Goal: Use online tool/utility: Utilize a website feature to perform a specific function

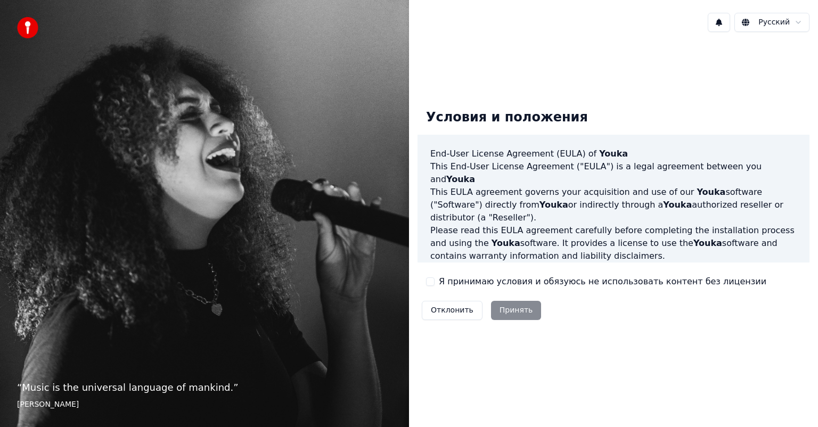
click at [490, 286] on label "Я принимаю условия и обязуюсь не использовать контент без лицензии" at bounding box center [603, 281] width 328 height 13
click at [435, 286] on button "Я принимаю условия и обязуюсь не использовать контент без лицензии" at bounding box center [430, 282] width 9 height 9
click at [497, 305] on button "Принять" at bounding box center [516, 310] width 51 height 19
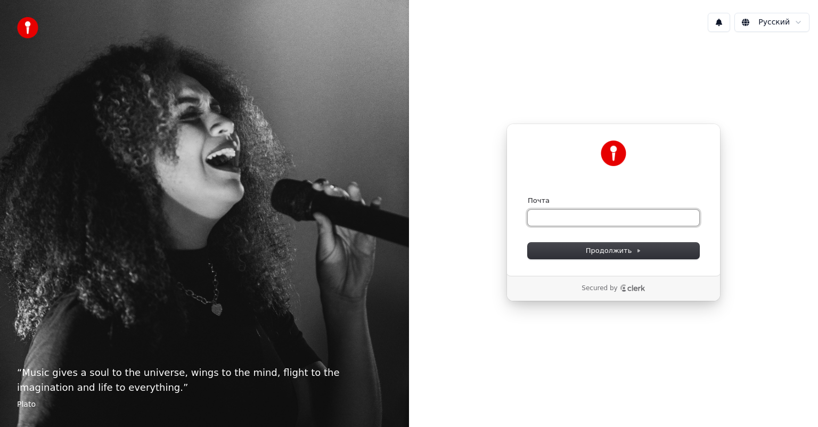
click at [561, 221] on input "Почта" at bounding box center [614, 218] width 172 height 16
click at [566, 247] on button "Продолжить" at bounding box center [614, 251] width 172 height 16
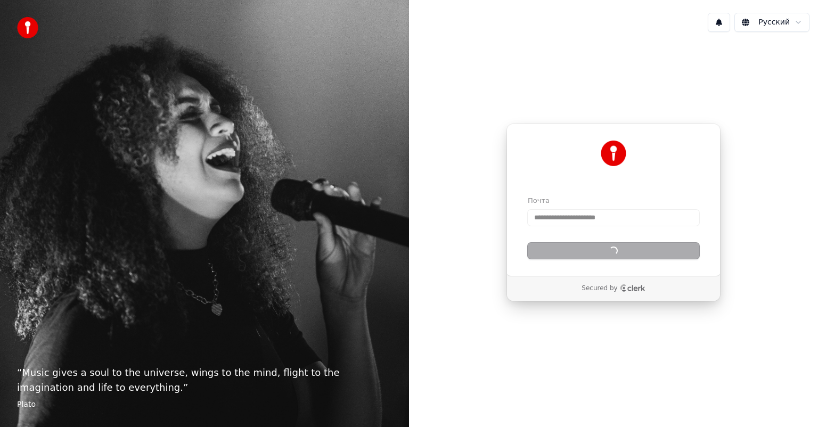
type input "**********"
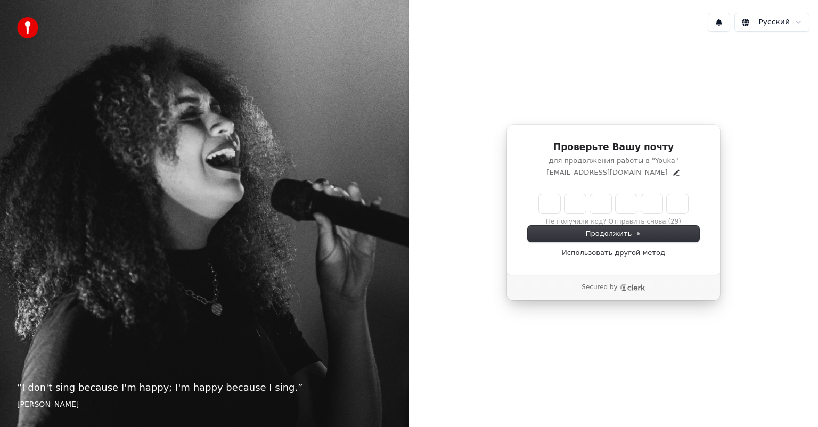
click at [554, 209] on input "Enter verification code" at bounding box center [613, 203] width 149 height 19
type input "******"
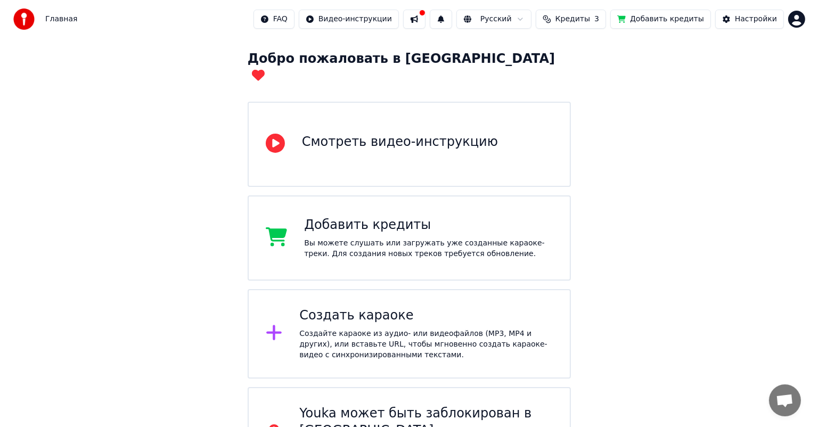
scroll to position [53, 0]
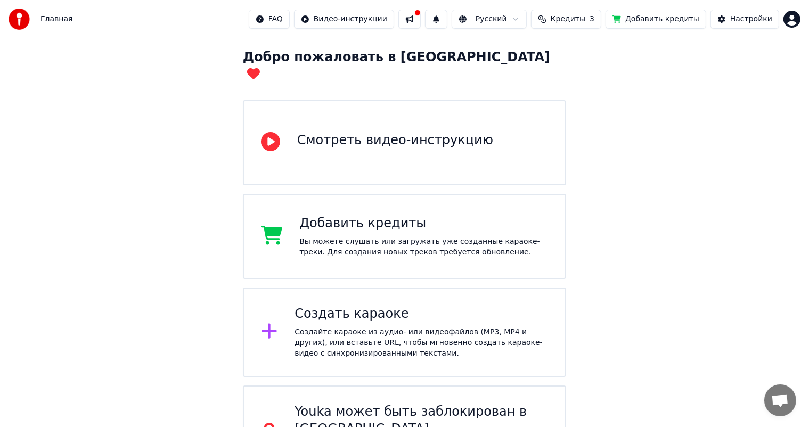
click at [419, 327] on div "Создайте караоке из аудио- или видеофайлов (MP3, MP4 и других), или вставьте UR…" at bounding box center [422, 343] width 254 height 32
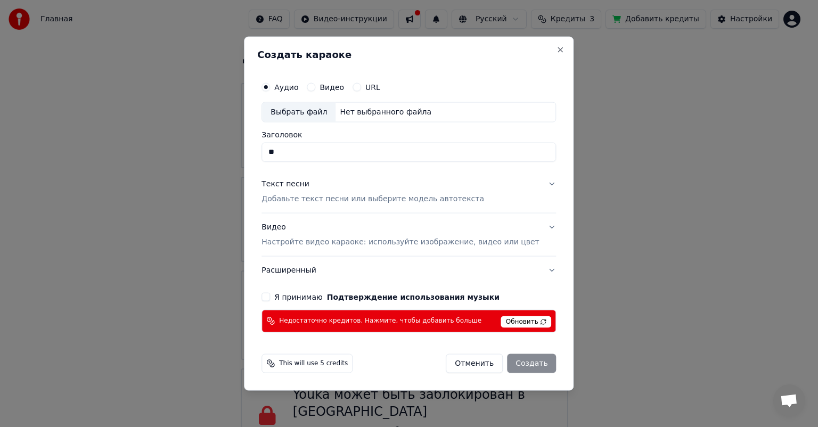
type input "*"
click at [308, 115] on div "Выбрать файл" at bounding box center [299, 112] width 74 height 19
type input "**********"
click at [536, 181] on button "Текст песни Добавьте текст песни или выберите модель автотекста" at bounding box center [409, 192] width 295 height 43
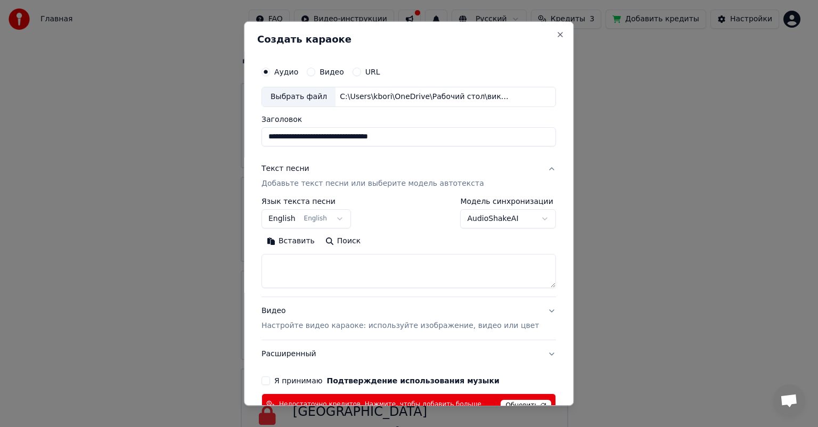
click at [343, 217] on button "English English" at bounding box center [307, 218] width 90 height 19
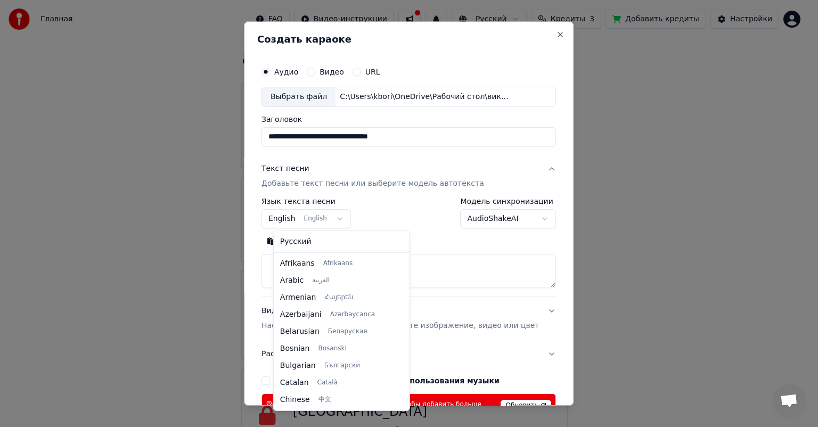
scroll to position [85, 0]
select select "**"
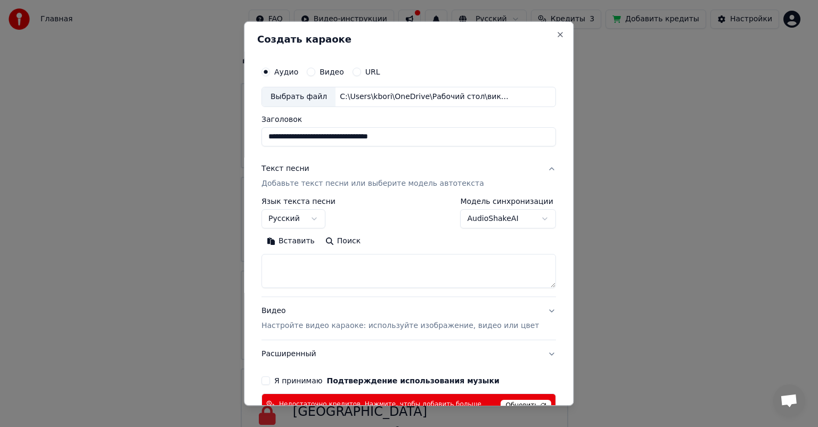
click at [305, 269] on textarea at bounding box center [409, 271] width 295 height 34
paste textarea "**********"
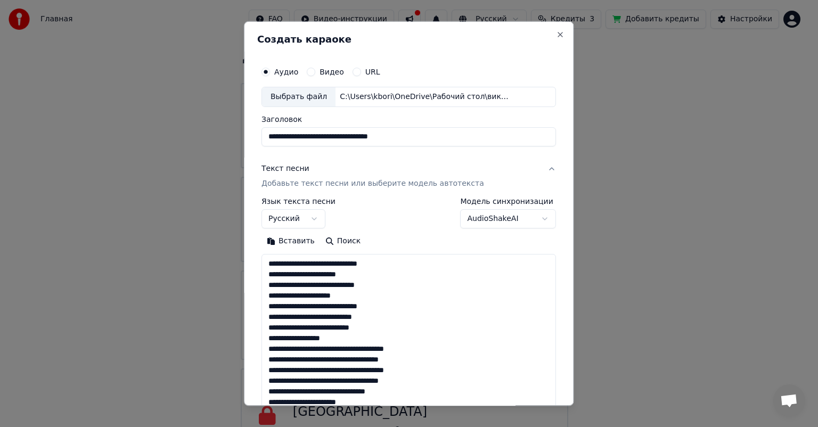
scroll to position [343, 0]
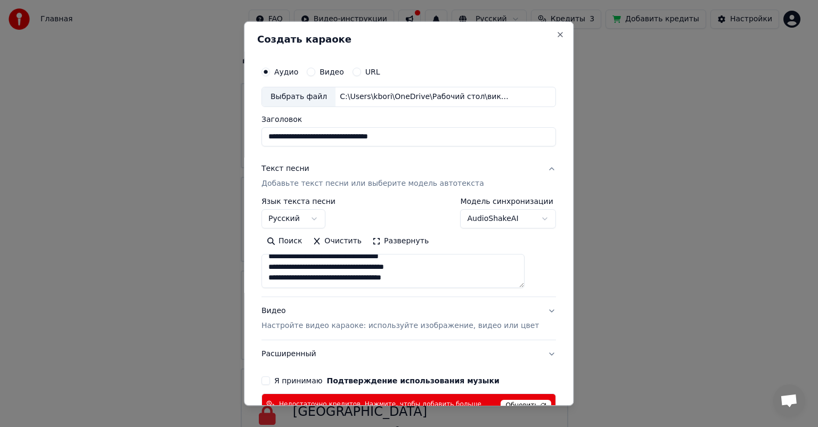
type textarea "**********"
click at [525, 219] on body "Главная FAQ Видео-инструкции Русский Кредиты 3 Добавить кредиты Настройки Добро…" at bounding box center [404, 206] width 809 height 518
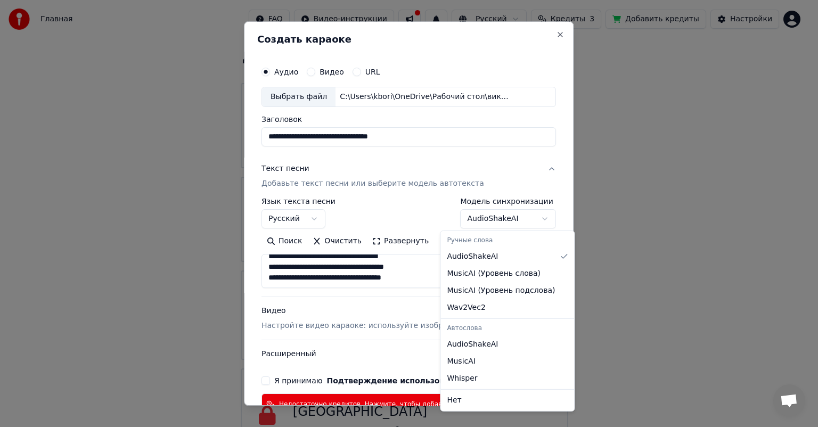
click at [531, 193] on body "Главная FAQ Видео-инструкции Русский Кредиты 3 Добавить кредиты Настройки Добро…" at bounding box center [404, 206] width 809 height 518
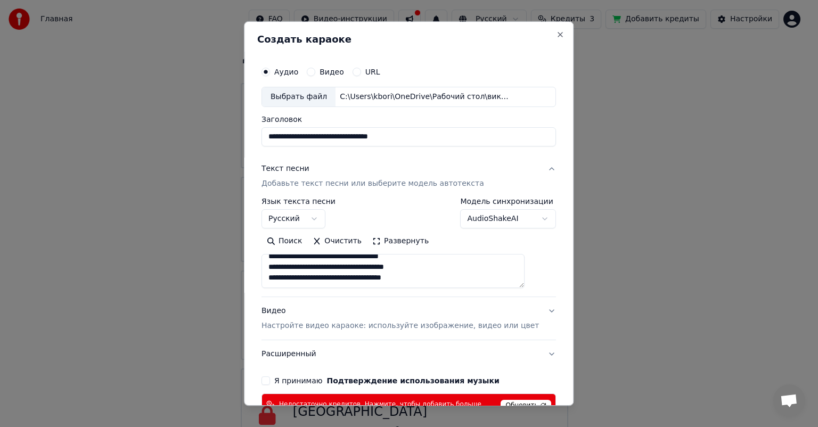
click at [524, 221] on body "Главная FAQ Видео-инструкции Русский Кредиты 3 Добавить кредиты Настройки Добро…" at bounding box center [404, 206] width 809 height 518
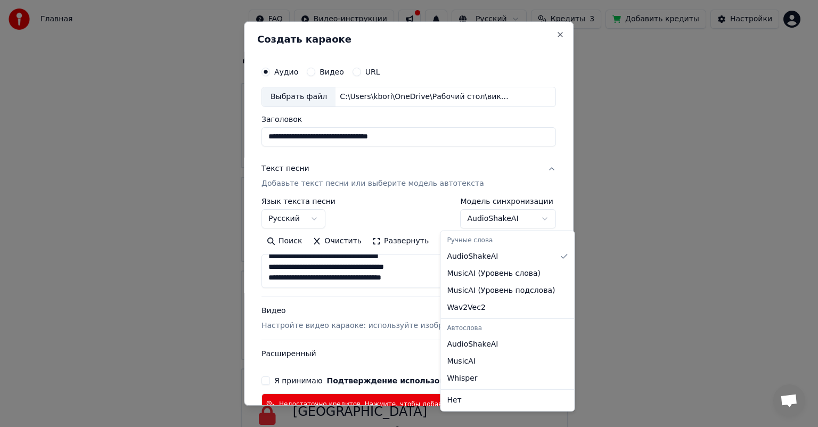
click at [524, 221] on body "Главная FAQ Видео-инструкции Русский Кредиты 3 Добавить кредиты Настройки Добро…" at bounding box center [404, 206] width 809 height 518
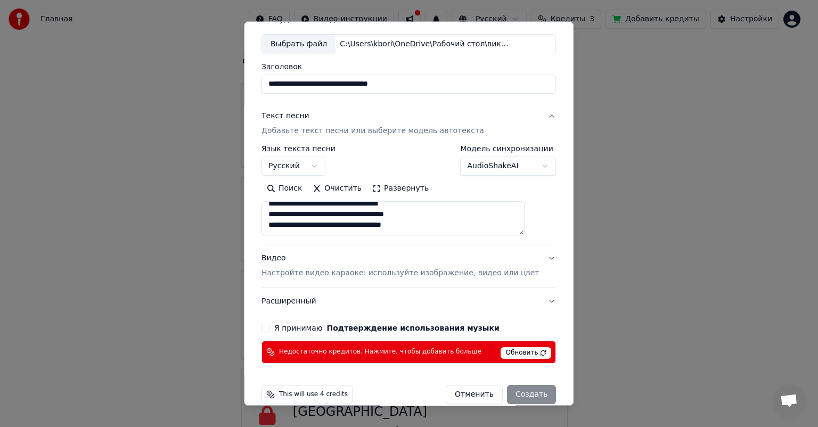
scroll to position [53, 0]
click at [270, 327] on button "Я принимаю Подтверждение использования музыки" at bounding box center [266, 327] width 9 height 9
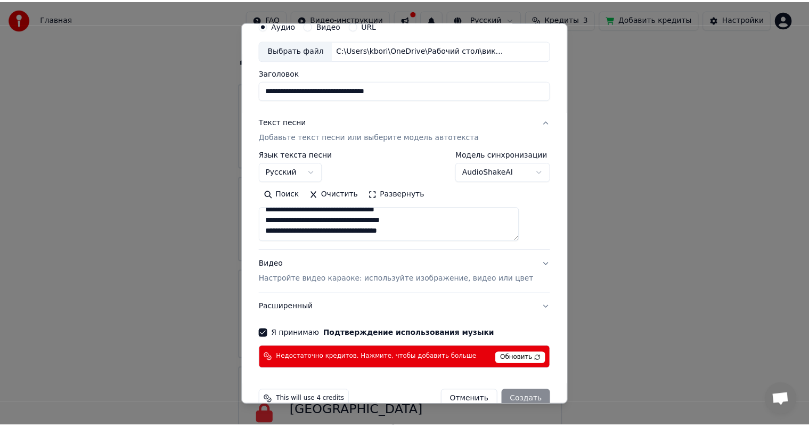
scroll to position [68, 0]
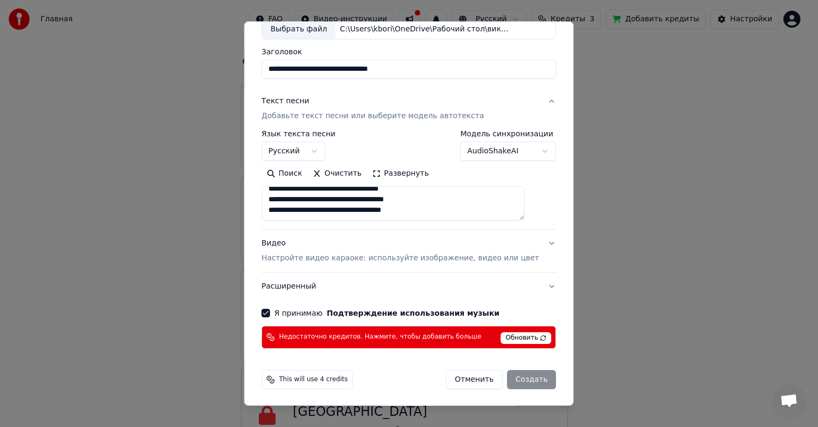
click at [512, 337] on span "Обновить" at bounding box center [526, 338] width 51 height 12
click at [296, 337] on span "Недостаточно кредитов. Нажмите, чтобы добавить больше" at bounding box center [380, 337] width 202 height 9
click at [460, 382] on button "Отменить" at bounding box center [474, 379] width 57 height 19
select select
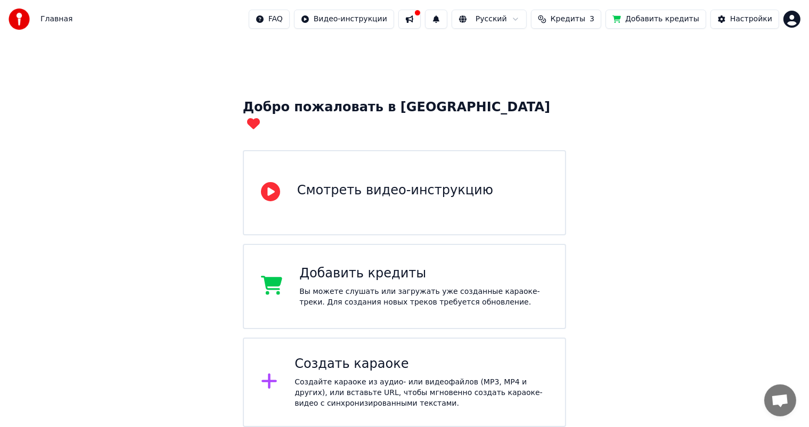
scroll to position [0, 0]
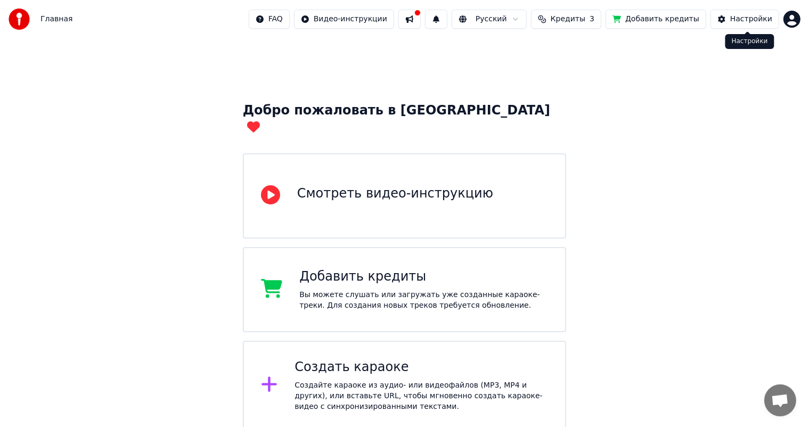
click at [752, 15] on div "Настройки" at bounding box center [752, 19] width 42 height 11
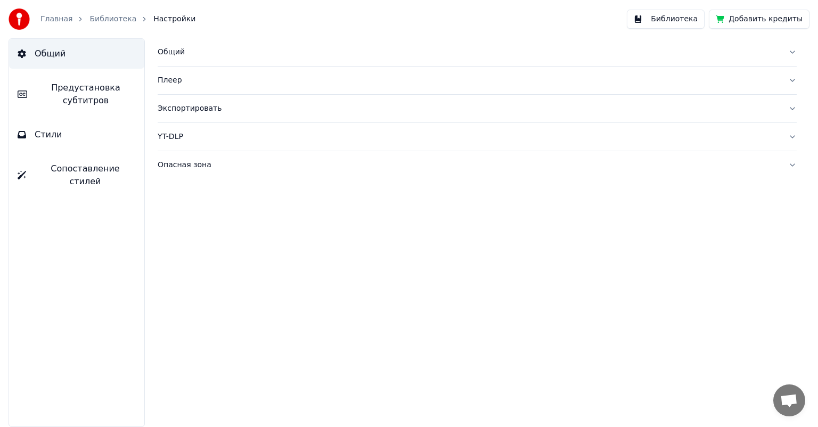
click at [62, 15] on link "Главная" at bounding box center [56, 19] width 32 height 11
